Goal: Transaction & Acquisition: Purchase product/service

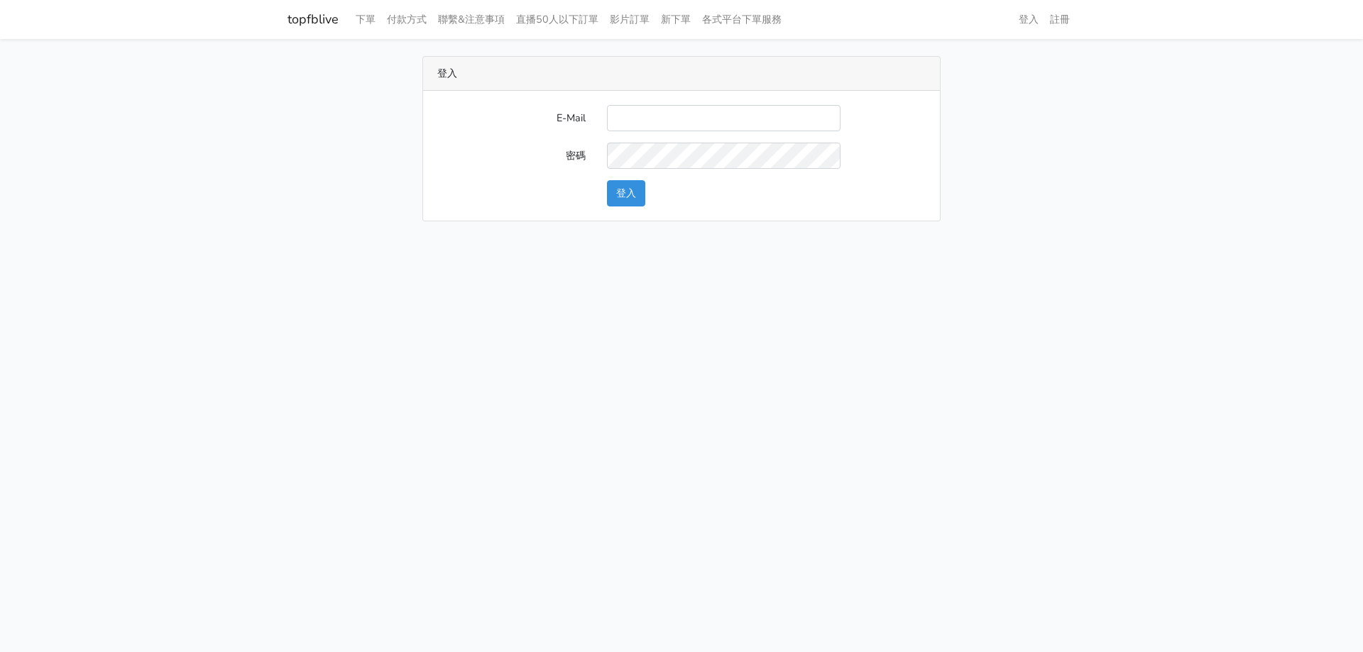
click at [780, 114] on input "E-Mail" at bounding box center [724, 118] width 234 height 26
type input "[EMAIL_ADDRESS][DOMAIN_NAME]"
click at [690, 170] on form "E-Mail stu9850223@yahoo.com.tw 密碼 登入" at bounding box center [681, 156] width 488 height 102
click at [607, 180] on button "登入" at bounding box center [626, 193] width 38 height 26
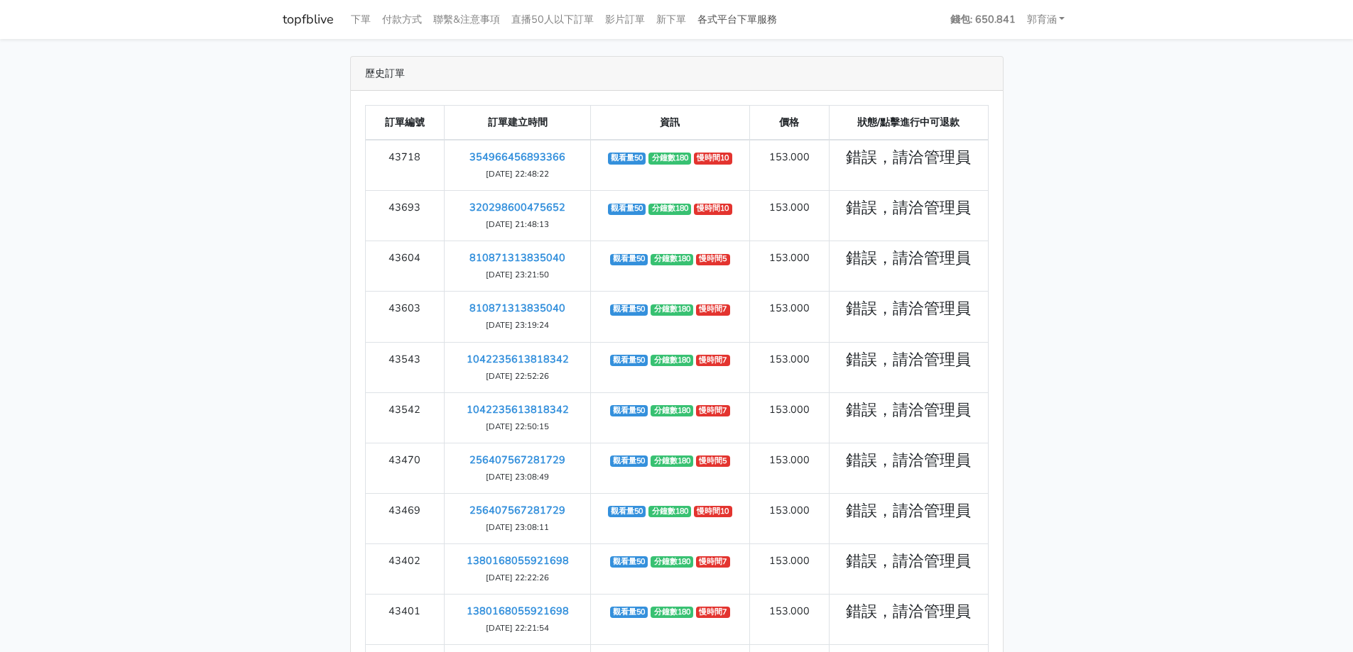
click at [753, 21] on link "各式平台下單服務" at bounding box center [737, 20] width 91 height 28
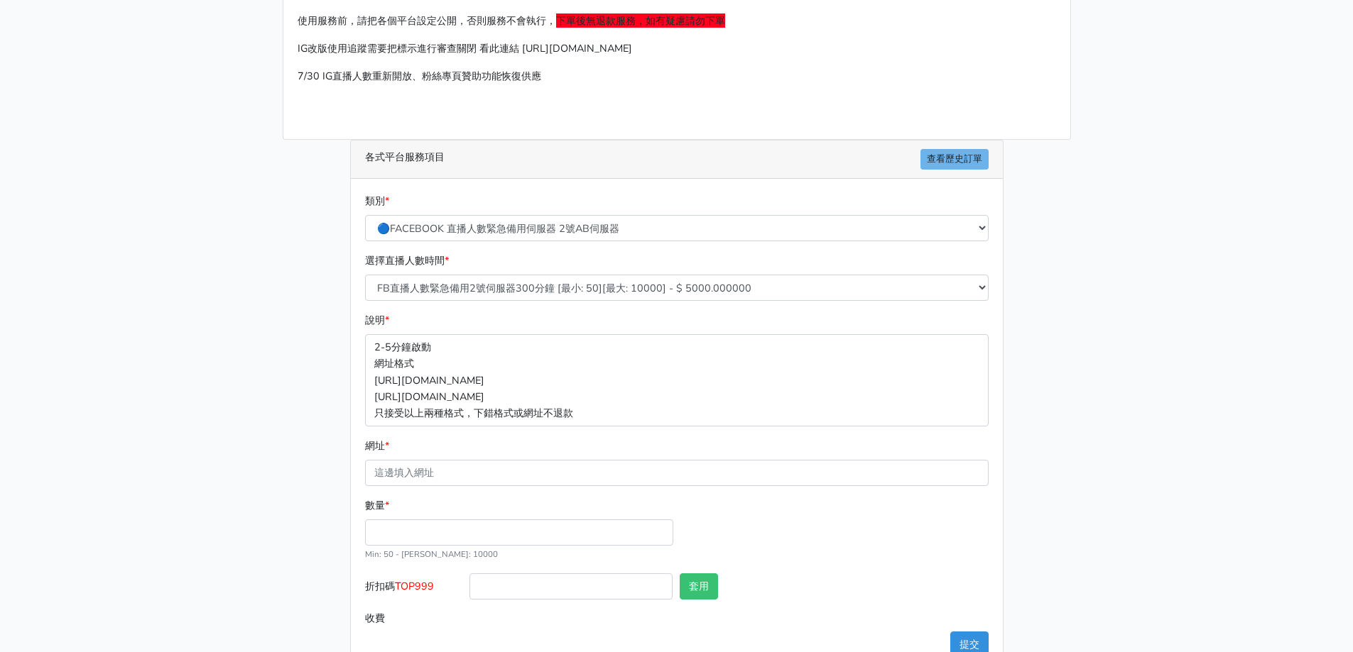
scroll to position [142, 0]
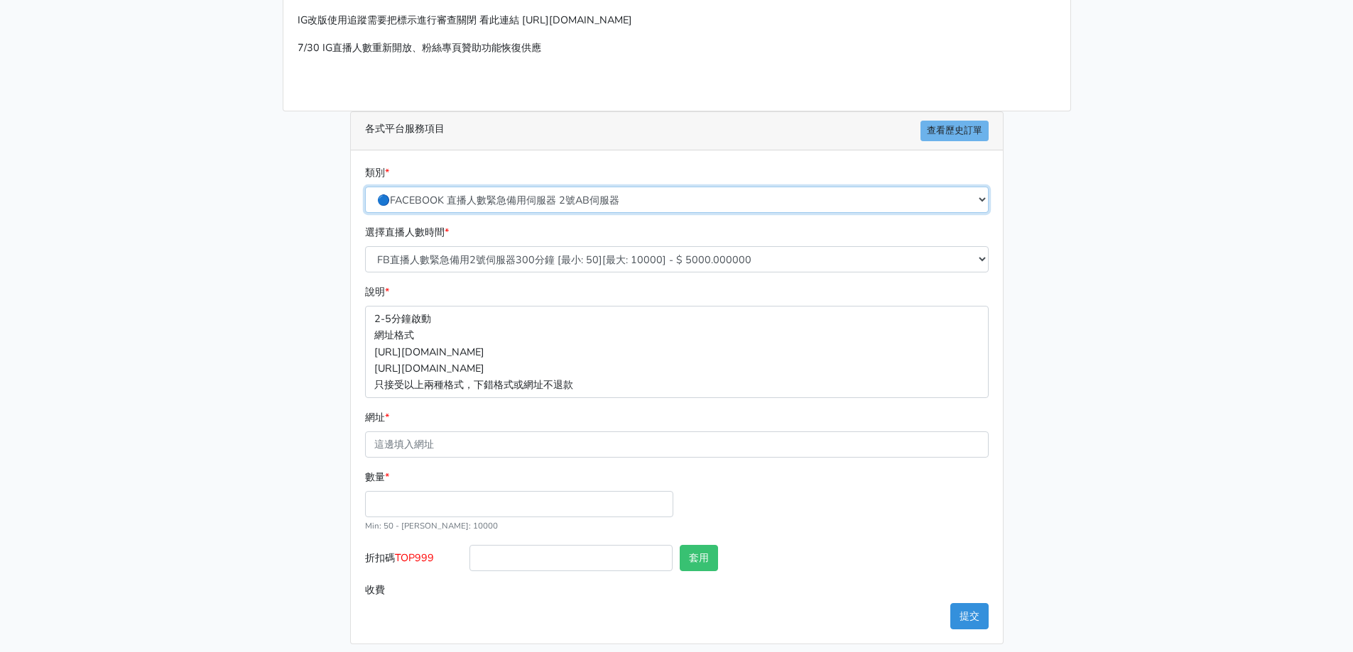
click at [596, 198] on select "🔵FACEBOOK 直播人數緊急備用伺服器 2號AB伺服器 🔵FACEBOOK 網軍專用貼文留言 安全保密 🔵FACEBOOK 直播人數緊急備用伺服器 J1 …" at bounding box center [676, 200] width 623 height 26
select select "🔯6/15新增Tiktok直播人數 穩定上人 SC"
click at [365, 187] on select "🔵FACEBOOK 直播人數緊急備用伺服器 2號AB伺服器 🔵FACEBOOK 網軍專用貼文留言 安全保密 🔵FACEBOOK 直播人數緊急備用伺服器 J1 …" at bounding box center [676, 200] width 623 height 26
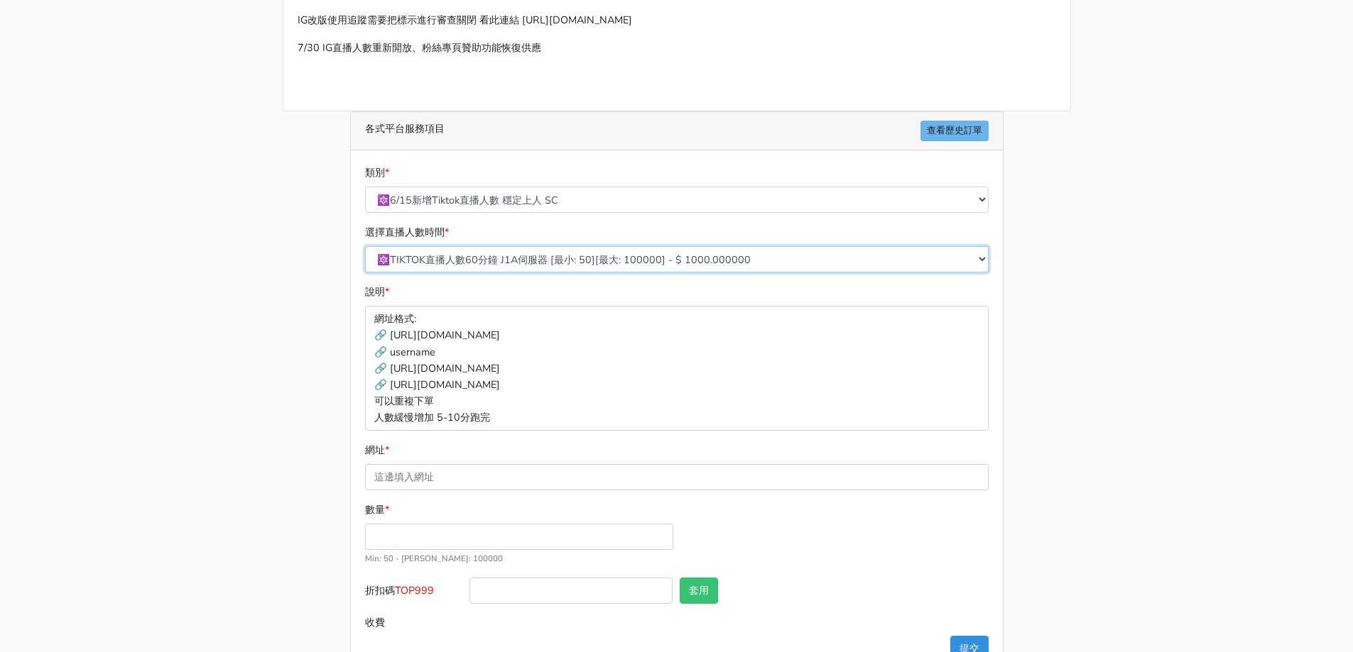
click at [557, 256] on select "🔯TIKTOK直播人數60分鐘 J1A伺服器 [最小: 50][最大: 100000] - $ 1000.000000 🔯TIKTOK直播人數120分鐘 J1…" at bounding box center [676, 259] width 623 height 26
select select "539"
click at [365, 246] on select "🔯TIKTOK直播人數60分鐘 J1A伺服器 [最小: 50][最大: 100000] - $ 1000.000000 🔯TIKTOK直播人數120分鐘 J1…" at bounding box center [676, 259] width 623 height 26
click at [533, 296] on div "說明 * 網址格式: 🔗 https://www.tiktok.com/@roubao8.3/live 🔗 username 🔗 https://www.ti…" at bounding box center [676, 357] width 630 height 146
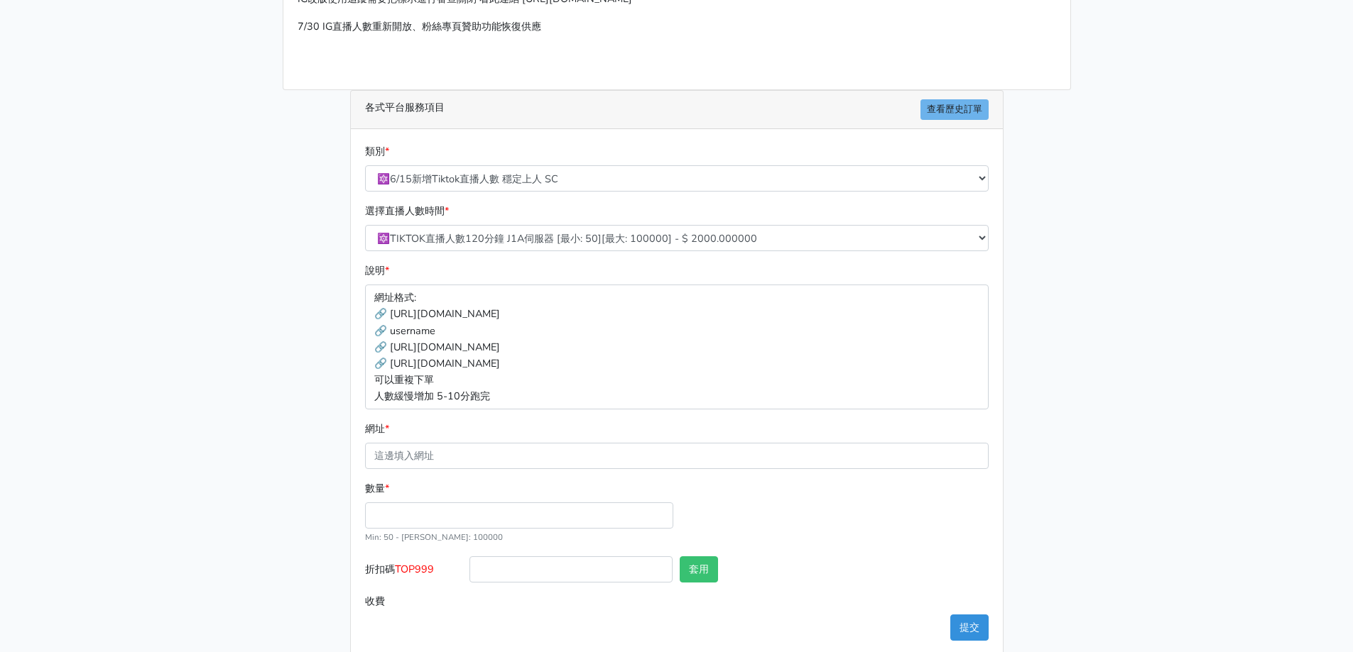
scroll to position [184, 0]
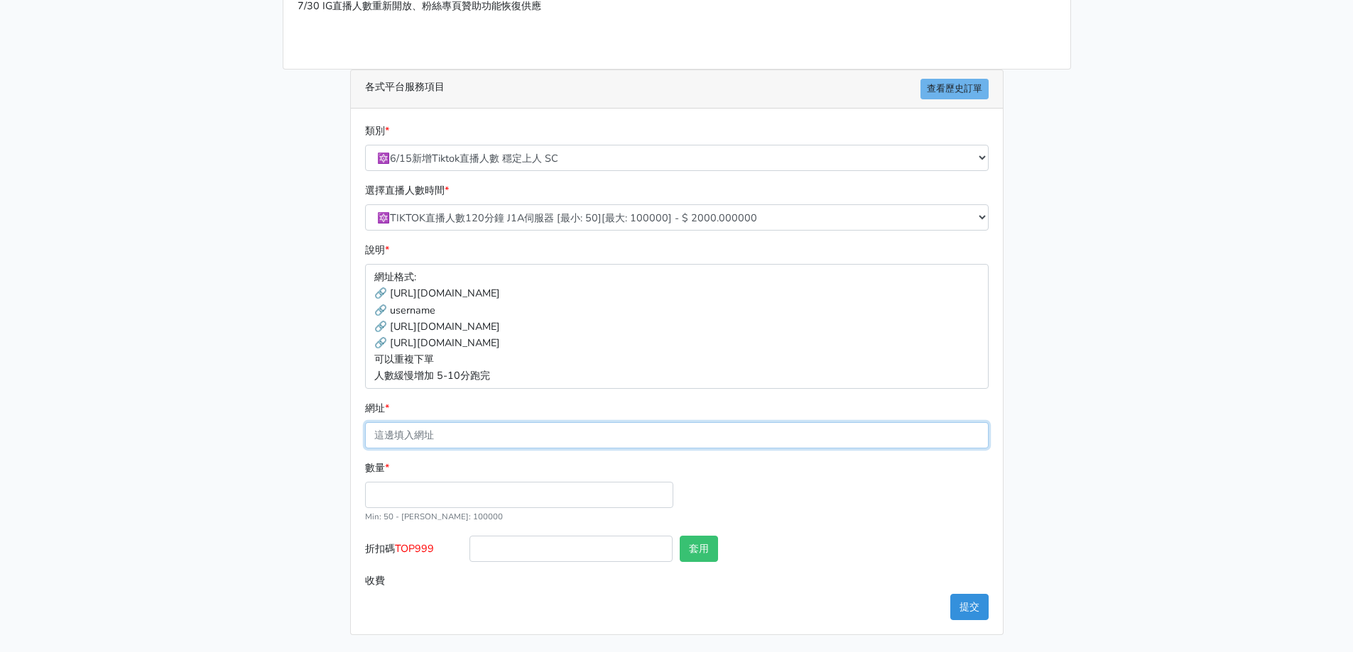
click at [477, 432] on input "網址 *" at bounding box center [676, 435] width 623 height 26
paste input "[URL][DOMAIN_NAME]"
type input "[URL][DOMAIN_NAME]"
click at [418, 495] on input "數量 *" at bounding box center [519, 495] width 308 height 26
type input "50"
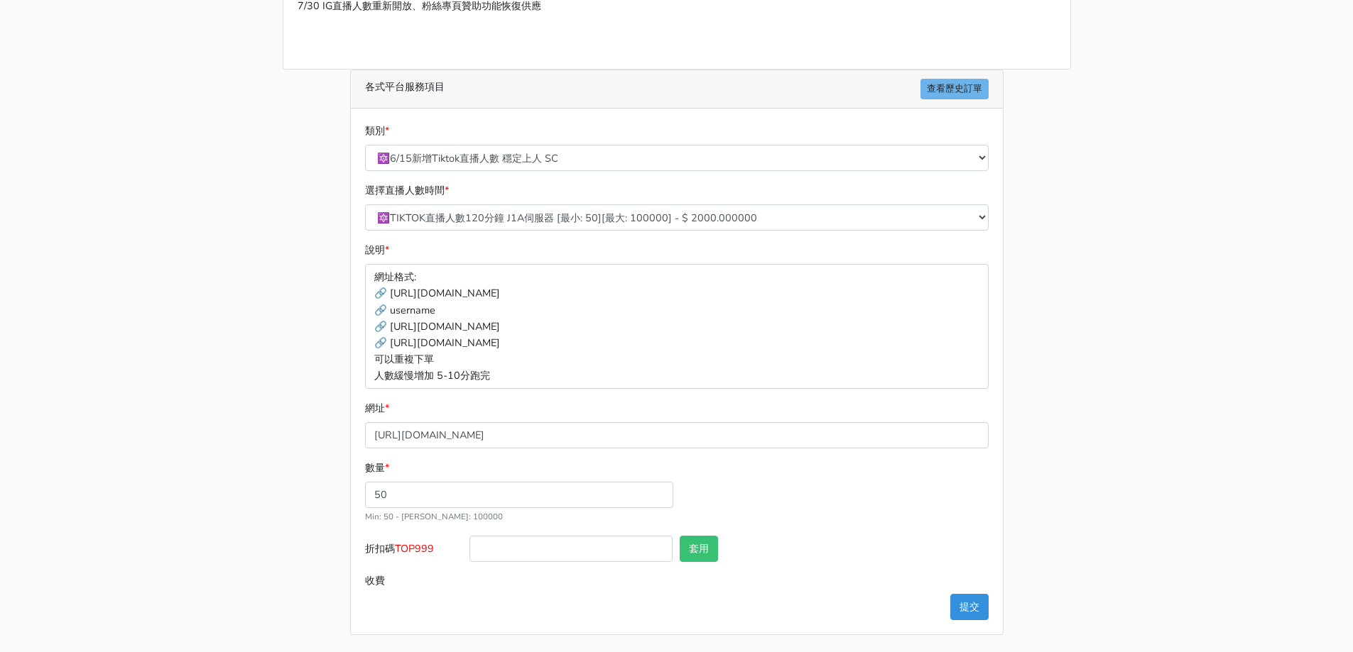
type input "100.000"
click at [369, 576] on label "收費" at bounding box center [413, 581] width 105 height 26
click at [469, 576] on input "100.000" at bounding box center [728, 581] width 518 height 26
click at [1141, 484] on main "請照說明的網址格式下單，這邊的服務都沒退款項目，下單就無法退款 此服務無保固，如愛心、讚、追蹤、觀看次數等等，如有掉落，不會補充 使用服務前，請把各個平台設定…" at bounding box center [676, 253] width 1353 height 797
click at [968, 611] on button "提交" at bounding box center [969, 607] width 38 height 26
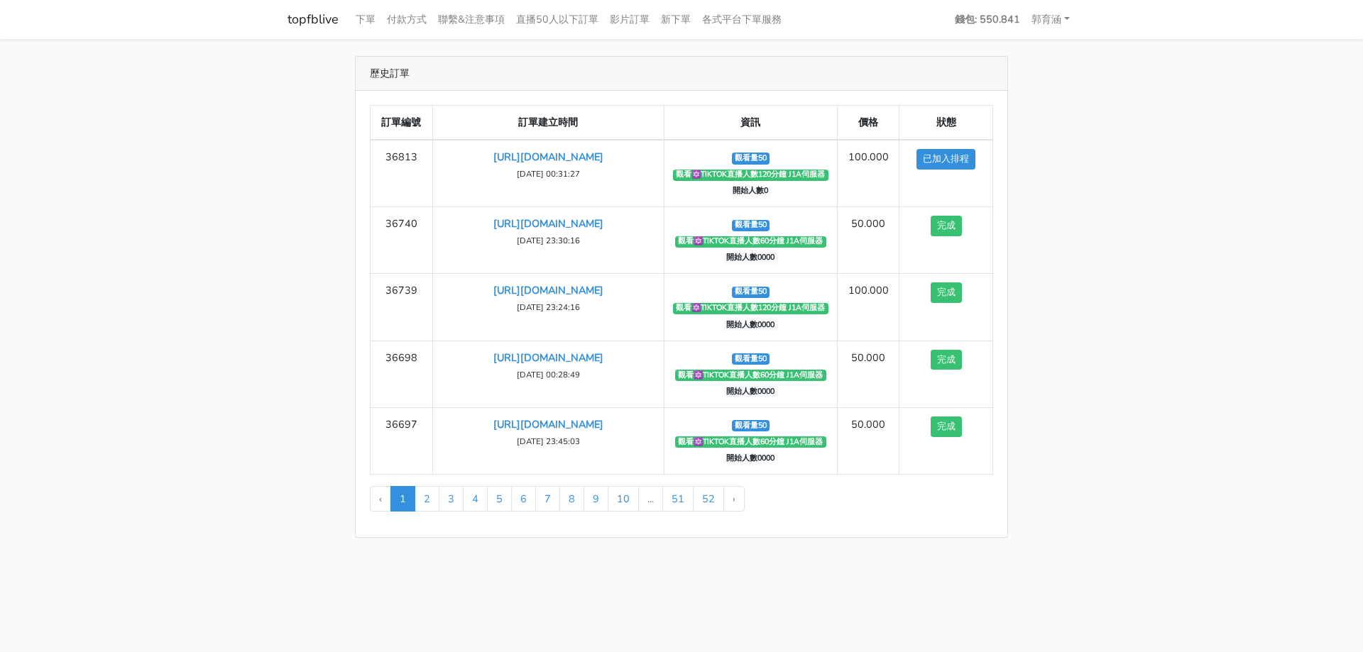
click at [280, 253] on div "歷史訂單 訂單編號 訂單建立時間 資訊 價格 狀態 36813 https://www.tiktok.com/@kiss5702003/live?enter_…" at bounding box center [681, 297] width 809 height 482
